Goal: Information Seeking & Learning: Learn about a topic

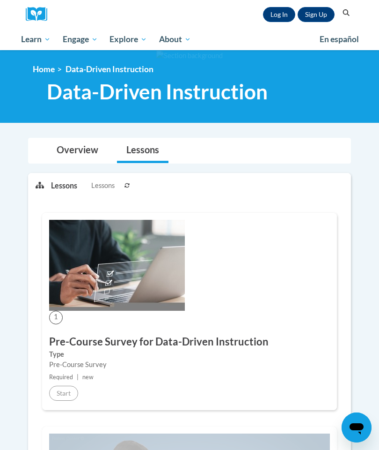
click at [279, 12] on link "Log In" at bounding box center [279, 14] width 32 height 15
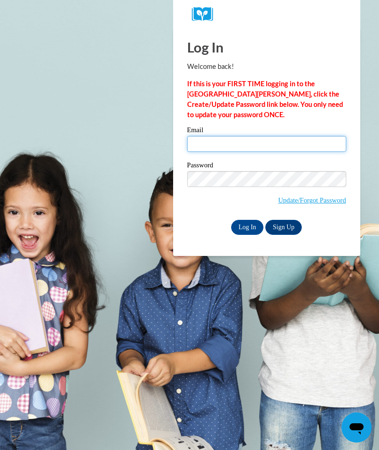
click at [257, 151] on input "Email" at bounding box center [266, 144] width 159 height 16
type input "deniseclaytonpurvis@gmail.com"
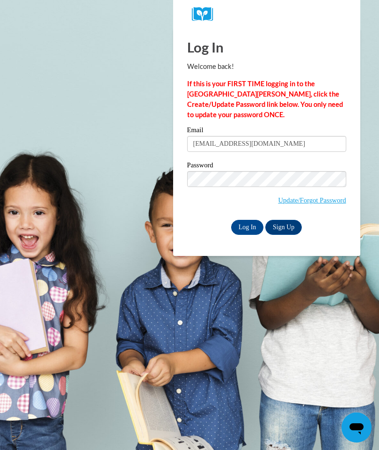
click at [249, 229] on input "Log In" at bounding box center [247, 227] width 33 height 15
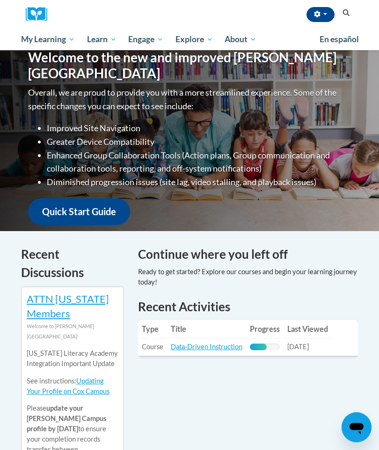
scroll to position [120, 0]
click at [219, 343] on link "Data-Driven Instruction" at bounding box center [207, 346] width 72 height 8
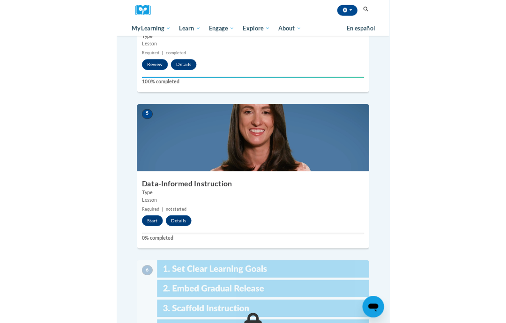
scroll to position [683, 0]
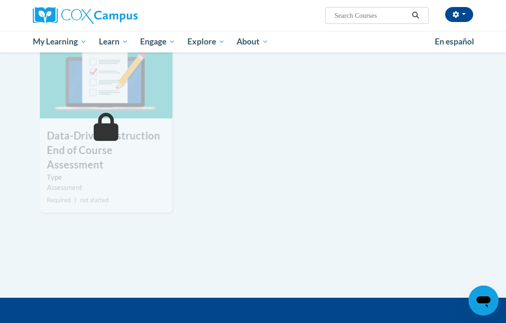
click at [104, 118] on icon at bounding box center [106, 127] width 25 height 28
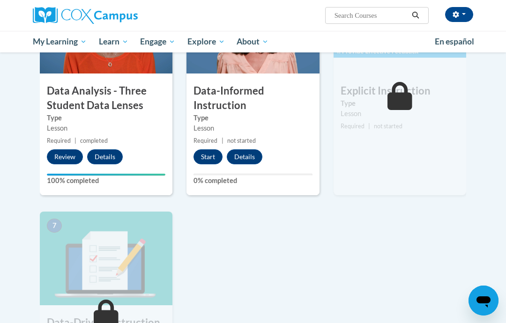
scroll to position [495, 0]
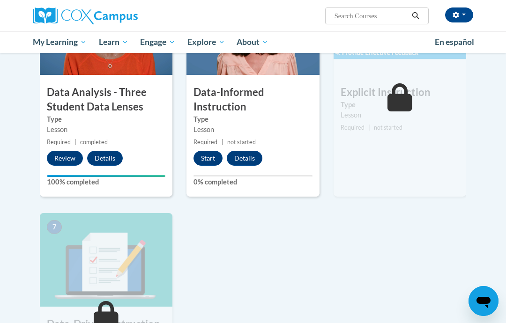
click at [210, 158] on button "Start" at bounding box center [207, 157] width 29 height 15
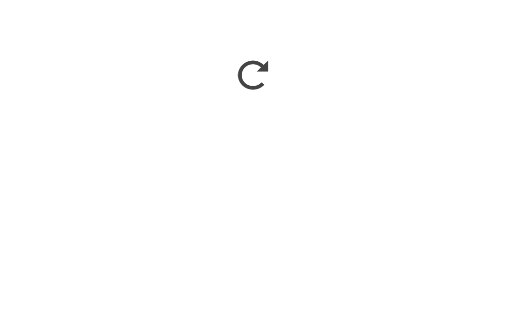
scroll to position [681, 0]
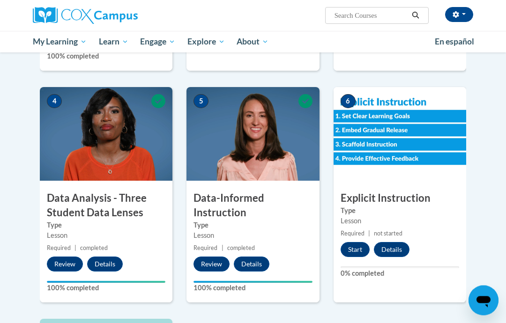
scroll to position [389, 0]
click at [362, 244] on button "Start" at bounding box center [354, 249] width 29 height 15
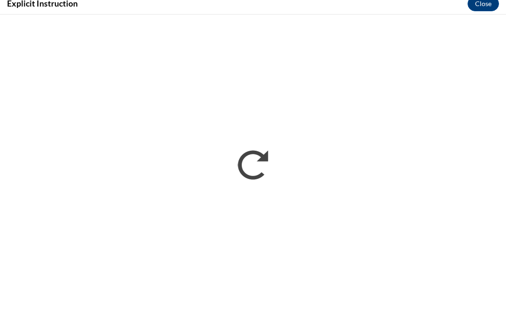
scroll to position [453, 0]
